Goal: Find specific page/section: Find specific page/section

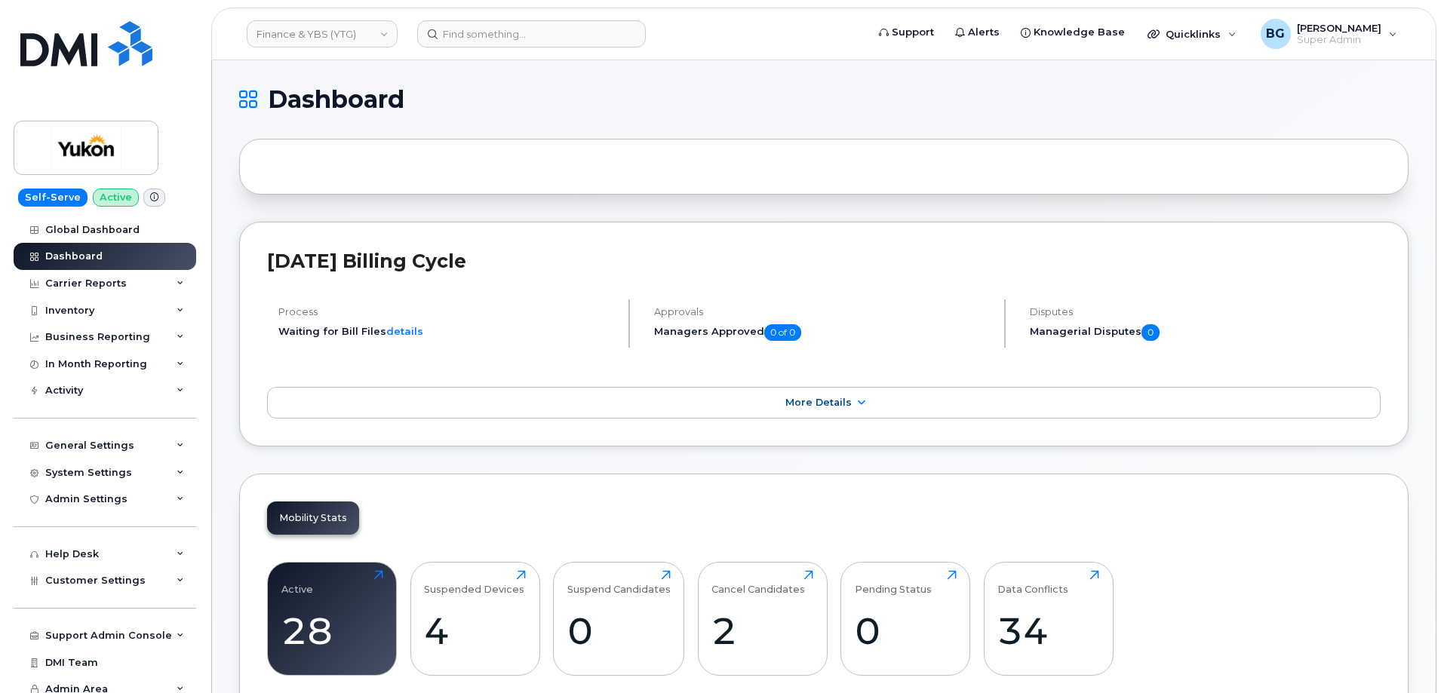
scroll to position [1854, 0]
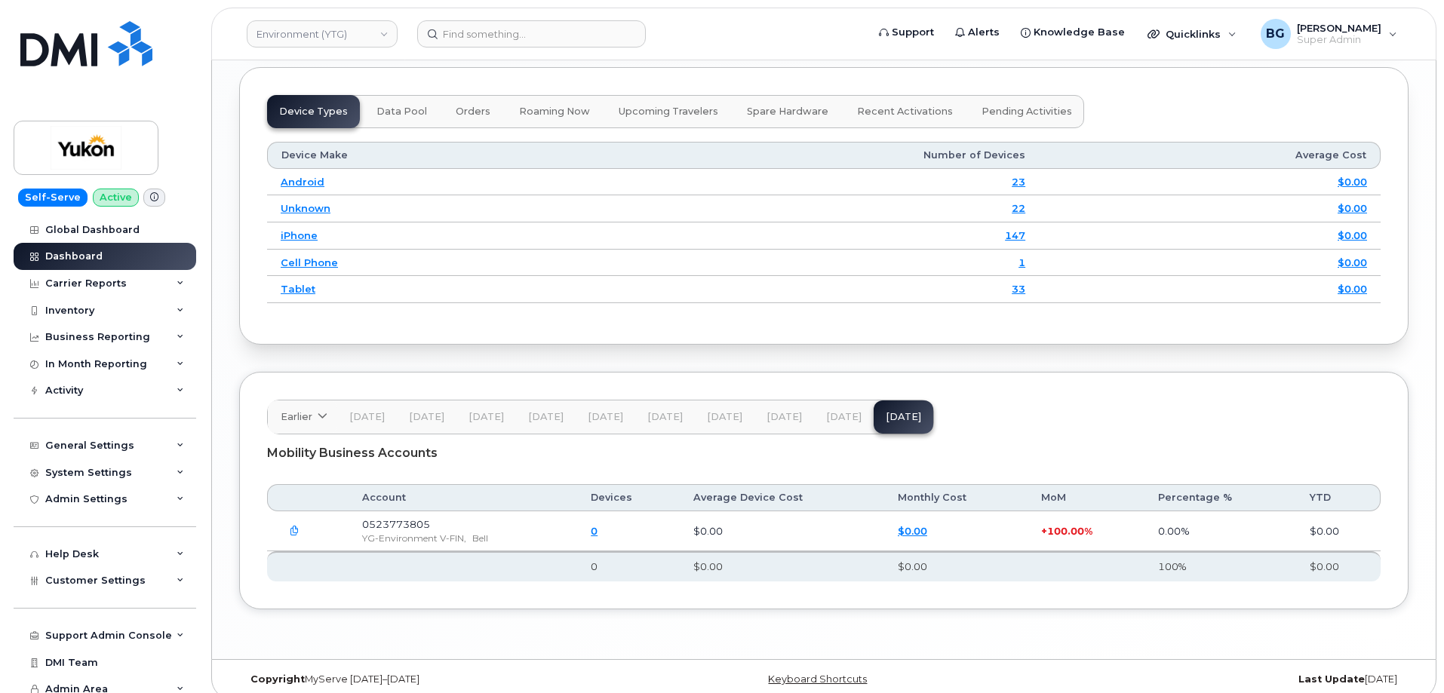
scroll to position [1929, 0]
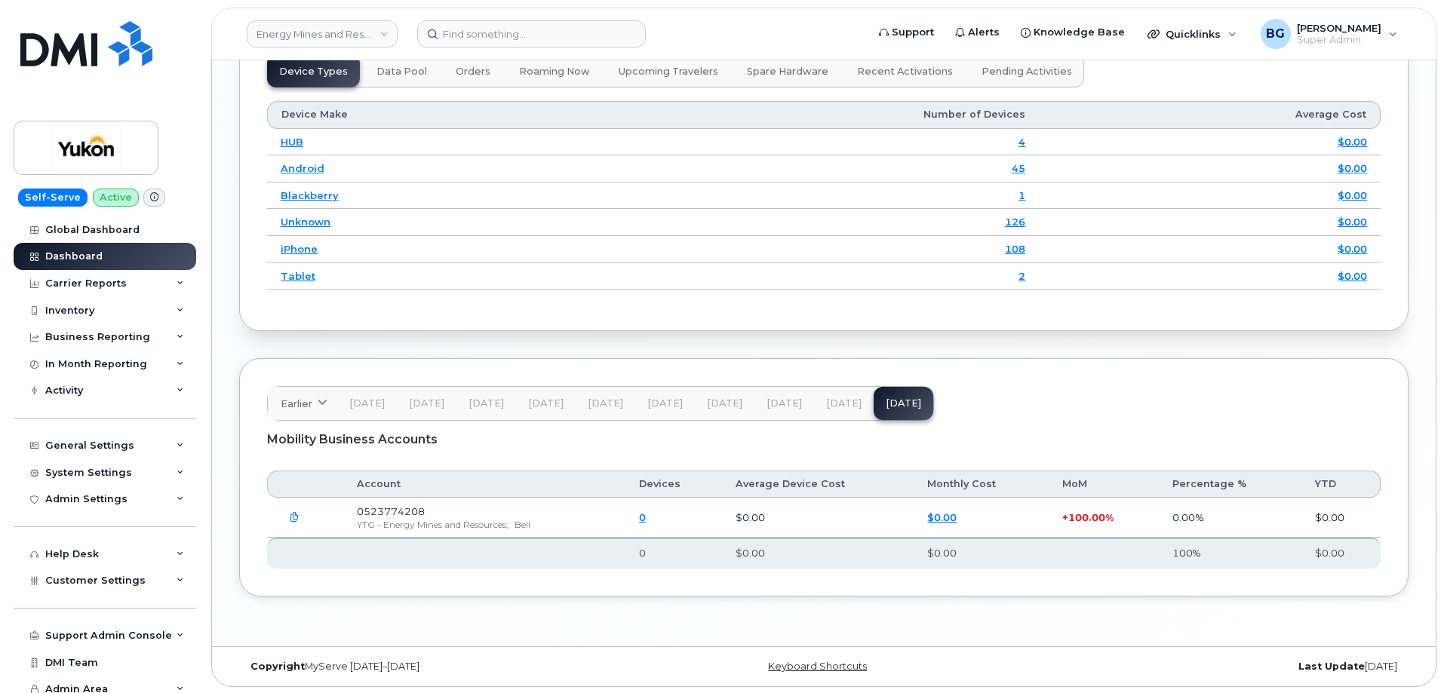
scroll to position [1913, 0]
click at [398, 522] on span "YTG - Energy Mines and Resources," at bounding box center [433, 523] width 152 height 11
drag, startPoint x: 398, startPoint y: 522, endPoint x: 429, endPoint y: 520, distance: 30.3
click at [429, 520] on span "YTG - Energy Mines and Resources," at bounding box center [433, 523] width 152 height 11
copy span "Energy Mines"
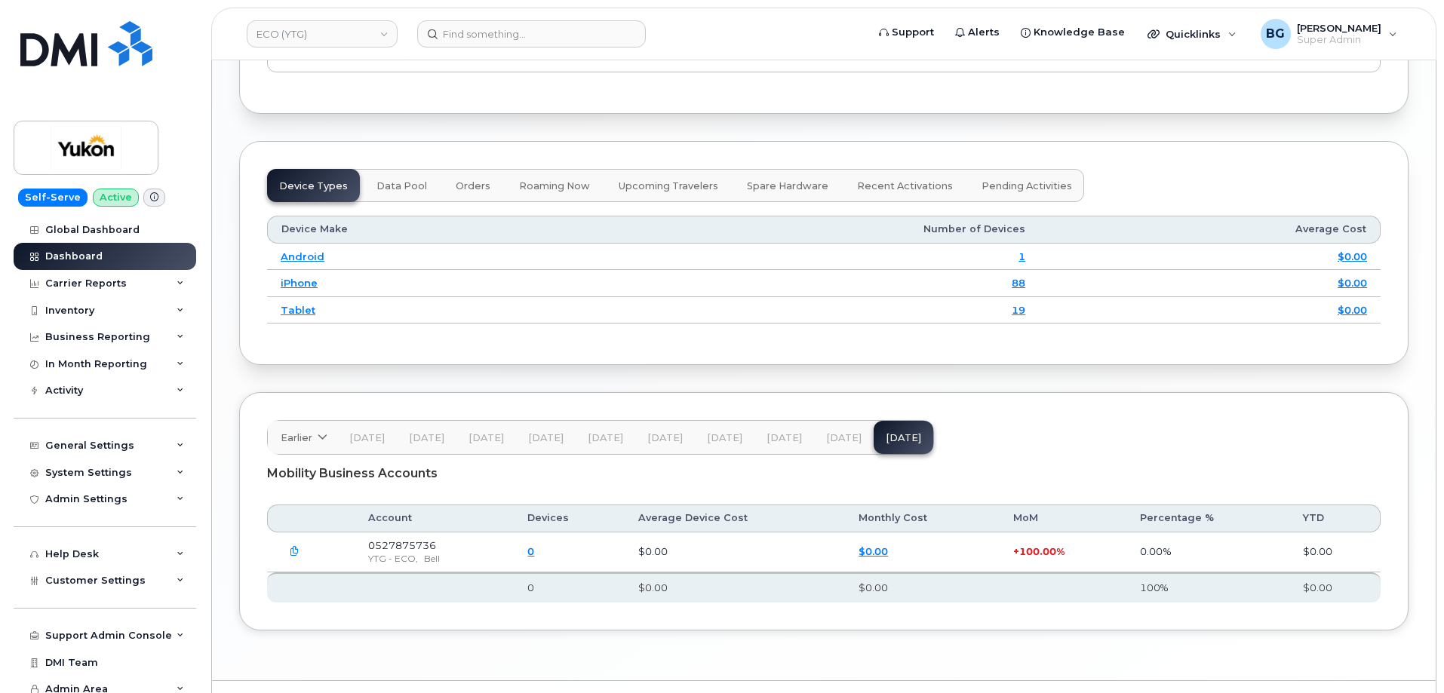
scroll to position [1832, 0]
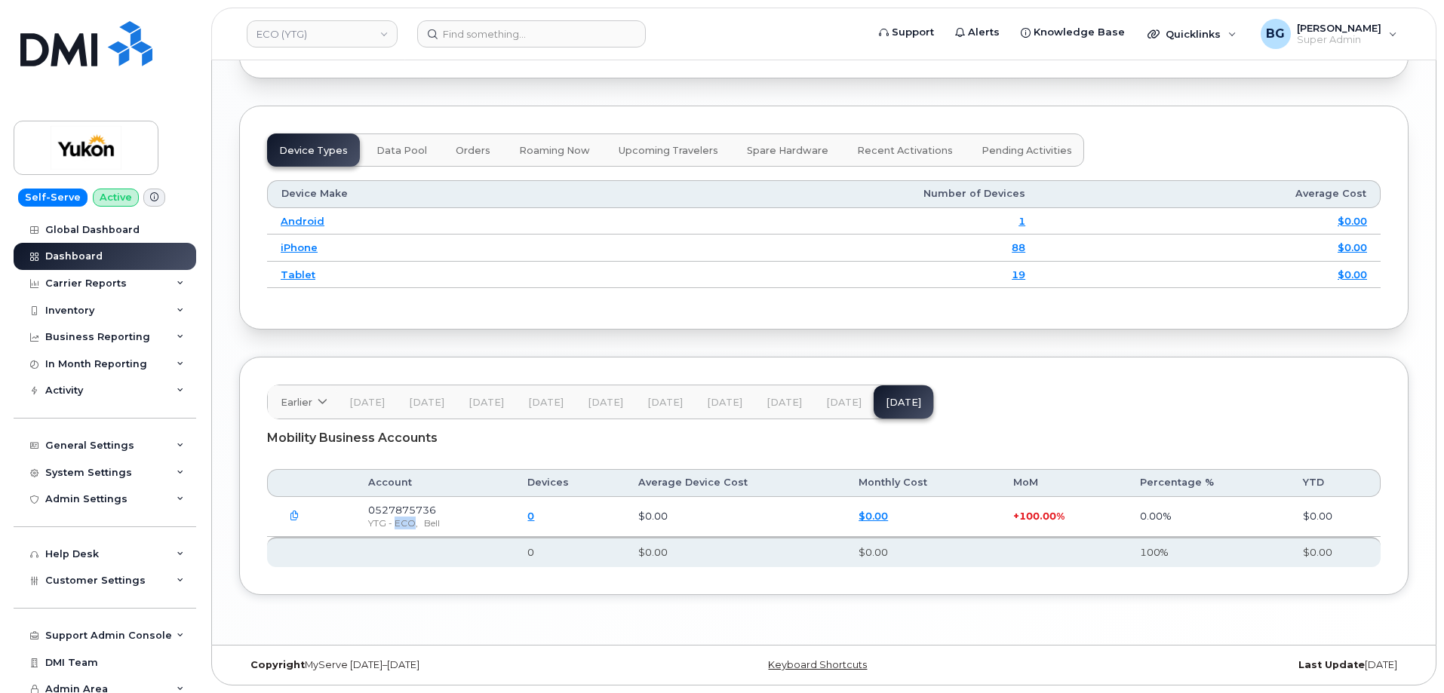
drag, startPoint x: 414, startPoint y: 524, endPoint x: 398, endPoint y: 522, distance: 16.7
click at [398, 522] on span "YTG - ECO," at bounding box center [393, 523] width 50 height 11
copy span "ECO"
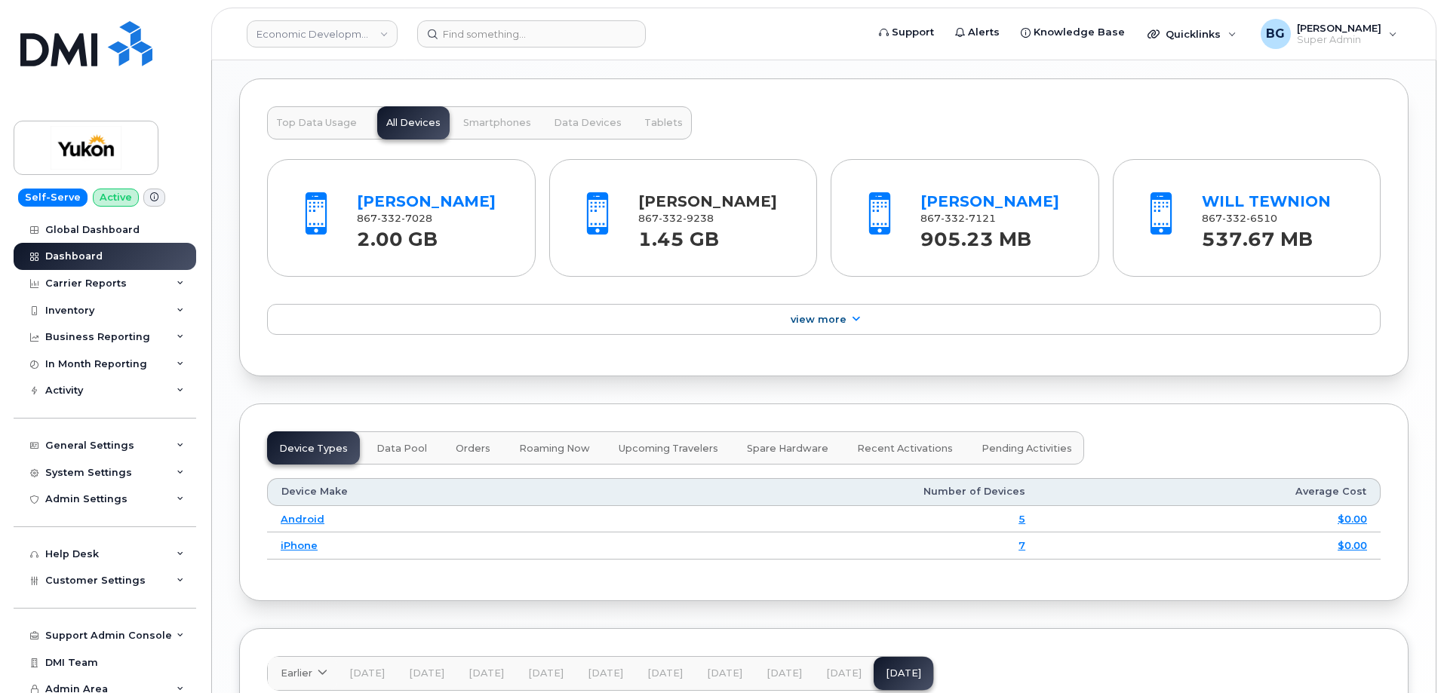
scroll to position [1805, 0]
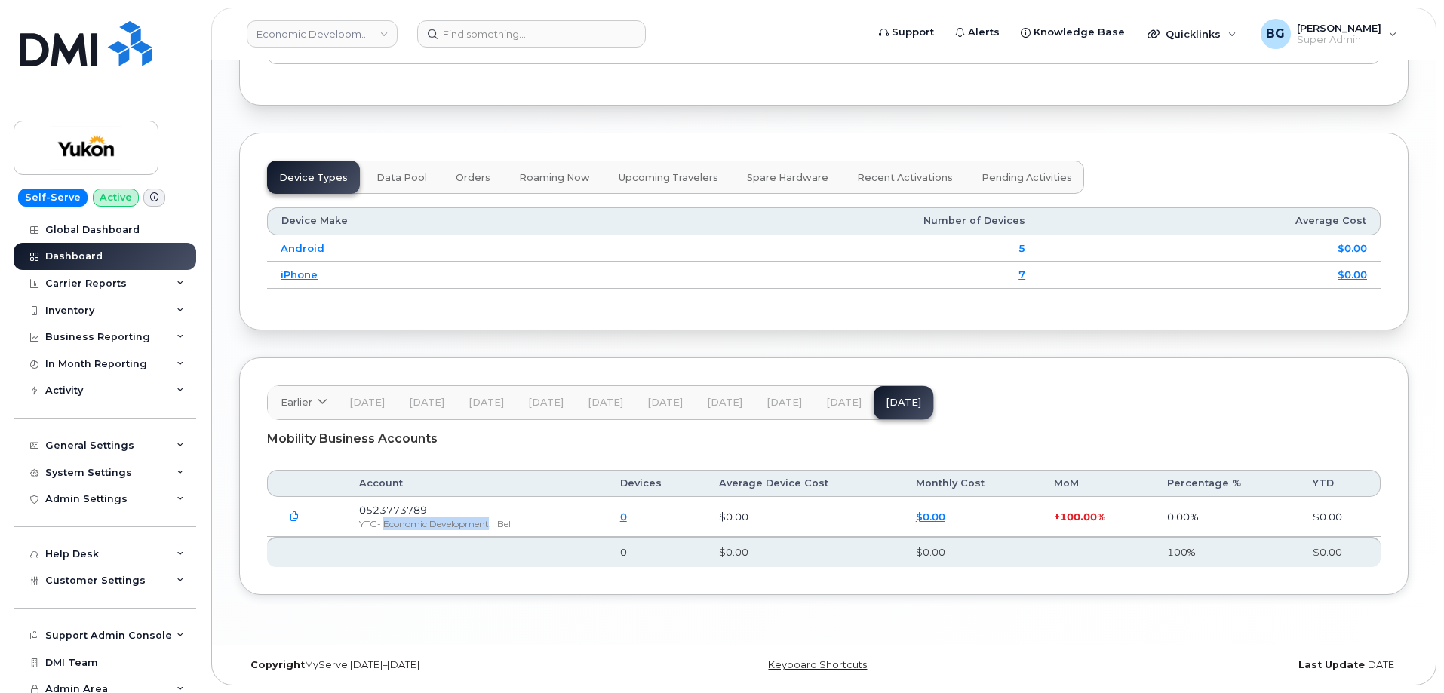
drag, startPoint x: 386, startPoint y: 521, endPoint x: 494, endPoint y: 525, distance: 107.2
click at [491, 525] on span "YTG- Economic Development," at bounding box center [425, 523] width 132 height 11
copy span "Economic Development"
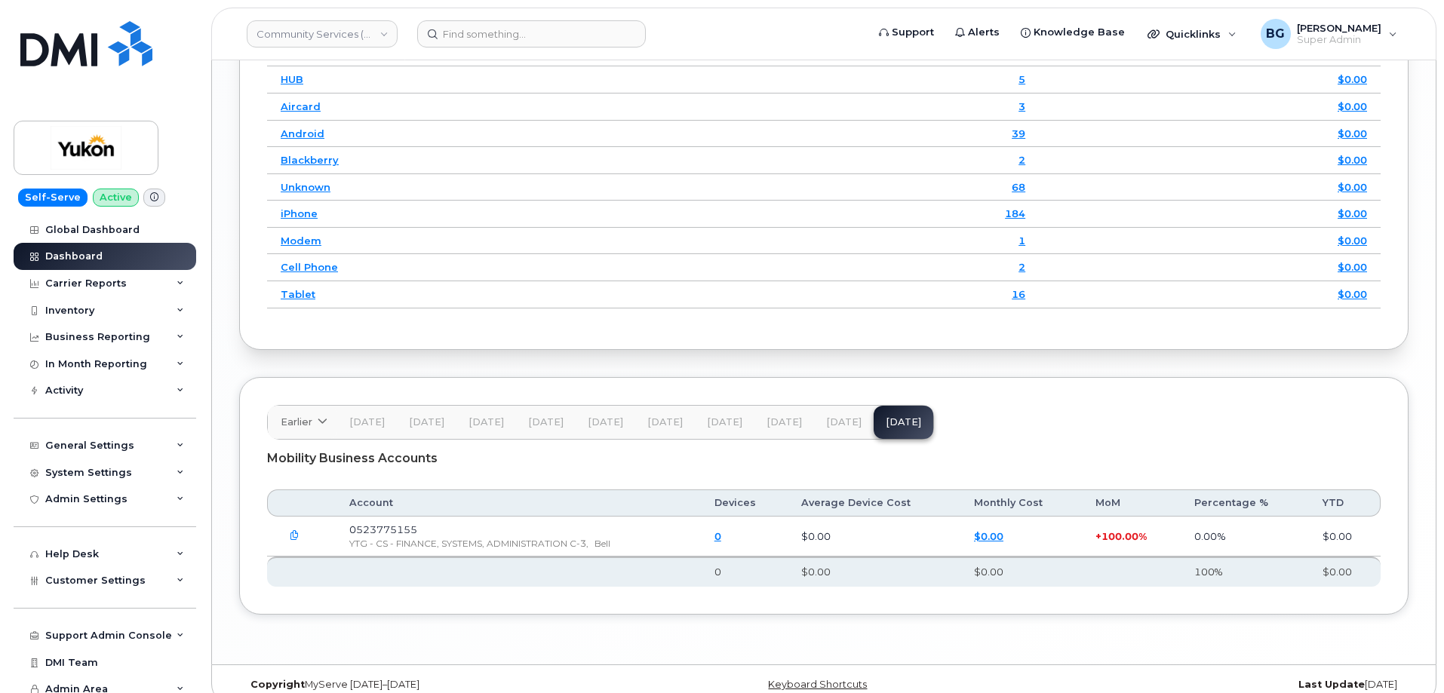
scroll to position [2063, 0]
